Goal: Find specific page/section: Find specific page/section

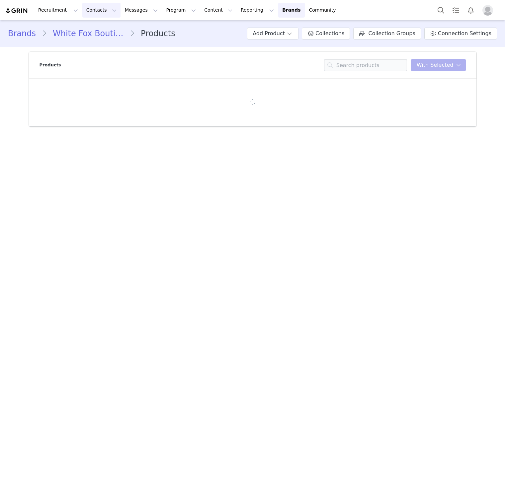
click at [88, 17] on button "Contacts Contacts" at bounding box center [101, 10] width 38 height 15
click at [97, 25] on link "Creators" at bounding box center [104, 29] width 52 height 12
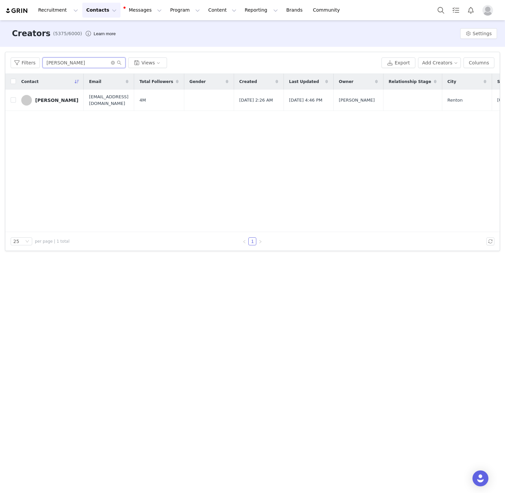
click at [67, 63] on input "[PERSON_NAME]" at bounding box center [83, 62] width 83 height 11
paste input "LEEMARU"
type input "LEEMARU"
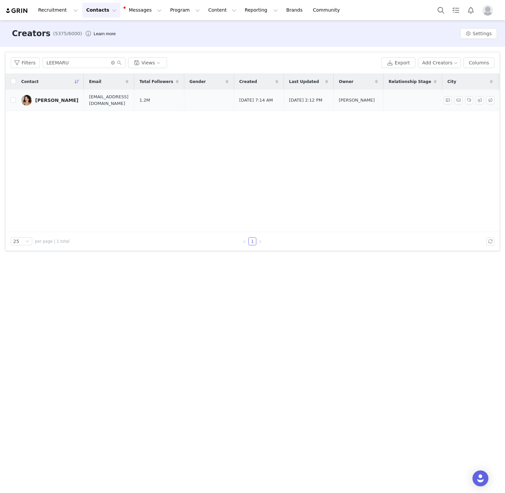
click at [41, 101] on div "[PERSON_NAME]" at bounding box center [56, 100] width 43 height 5
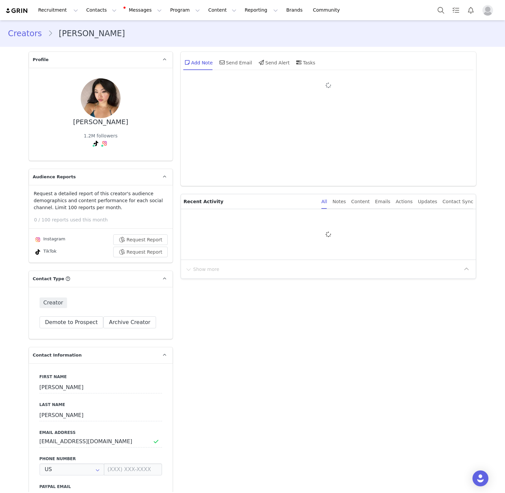
type input "+1 ([GEOGRAPHIC_DATA])"
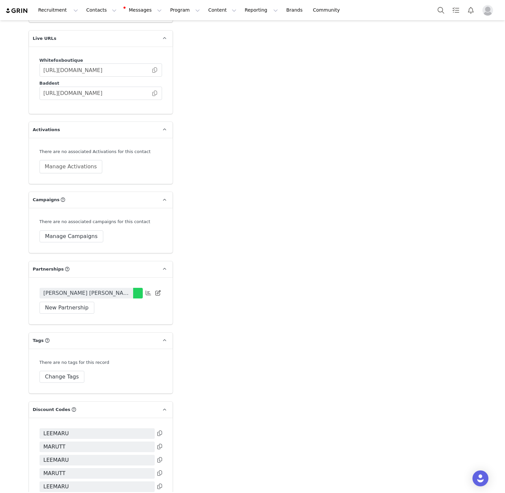
scroll to position [1474, 0]
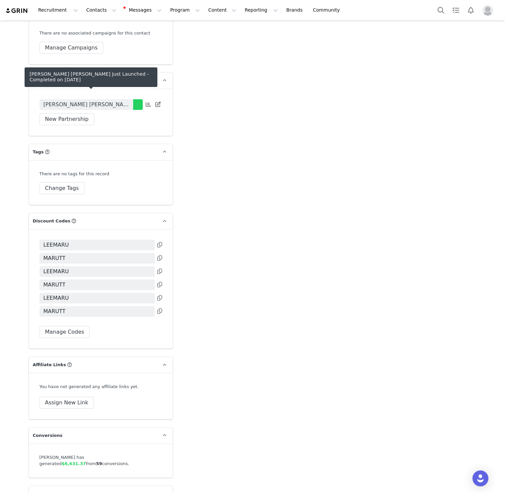
click at [95, 101] on span "[PERSON_NAME] [PERSON_NAME] Just Launched" at bounding box center [86, 105] width 86 height 8
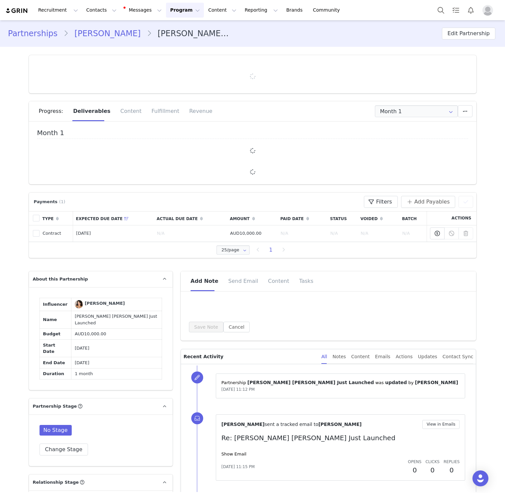
type input "+1 ([GEOGRAPHIC_DATA])"
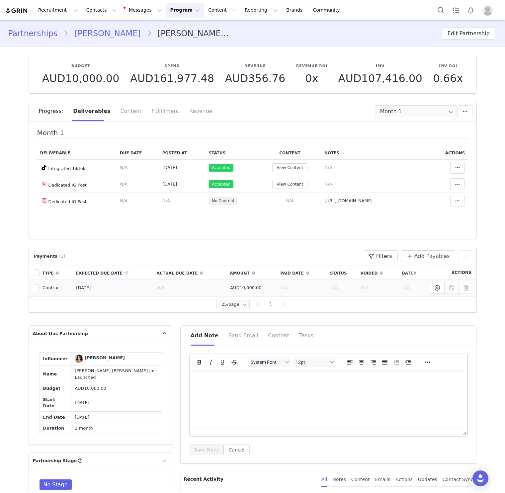
click at [248, 292] on td "AUD10,000.00" at bounding box center [252, 287] width 50 height 17
click at [203, 268] on th "Actual Due Date" at bounding box center [190, 272] width 73 height 14
click at [178, 228] on div "Month 1 Deliverable Due Date Posted At Status Content Notes Actions Integrated …" at bounding box center [252, 182] width 447 height 113
drag, startPoint x: 369, startPoint y: 24, endPoint x: 369, endPoint y: 6, distance: 17.3
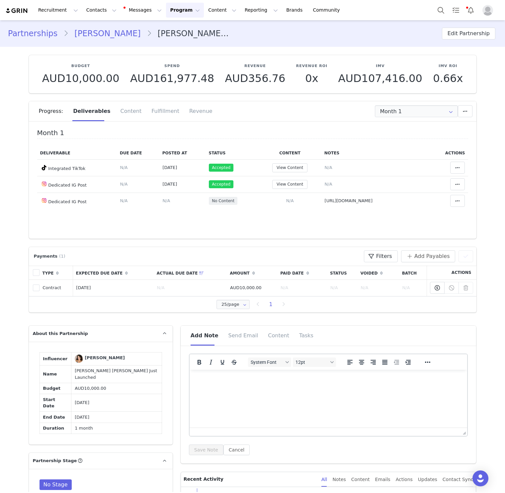
click at [369, 23] on div "Partnerships [PERSON_NAME] Maru [PERSON_NAME] [PERSON_NAME] Just Launched Edit …" at bounding box center [252, 33] width 505 height 23
